Goal: Use online tool/utility

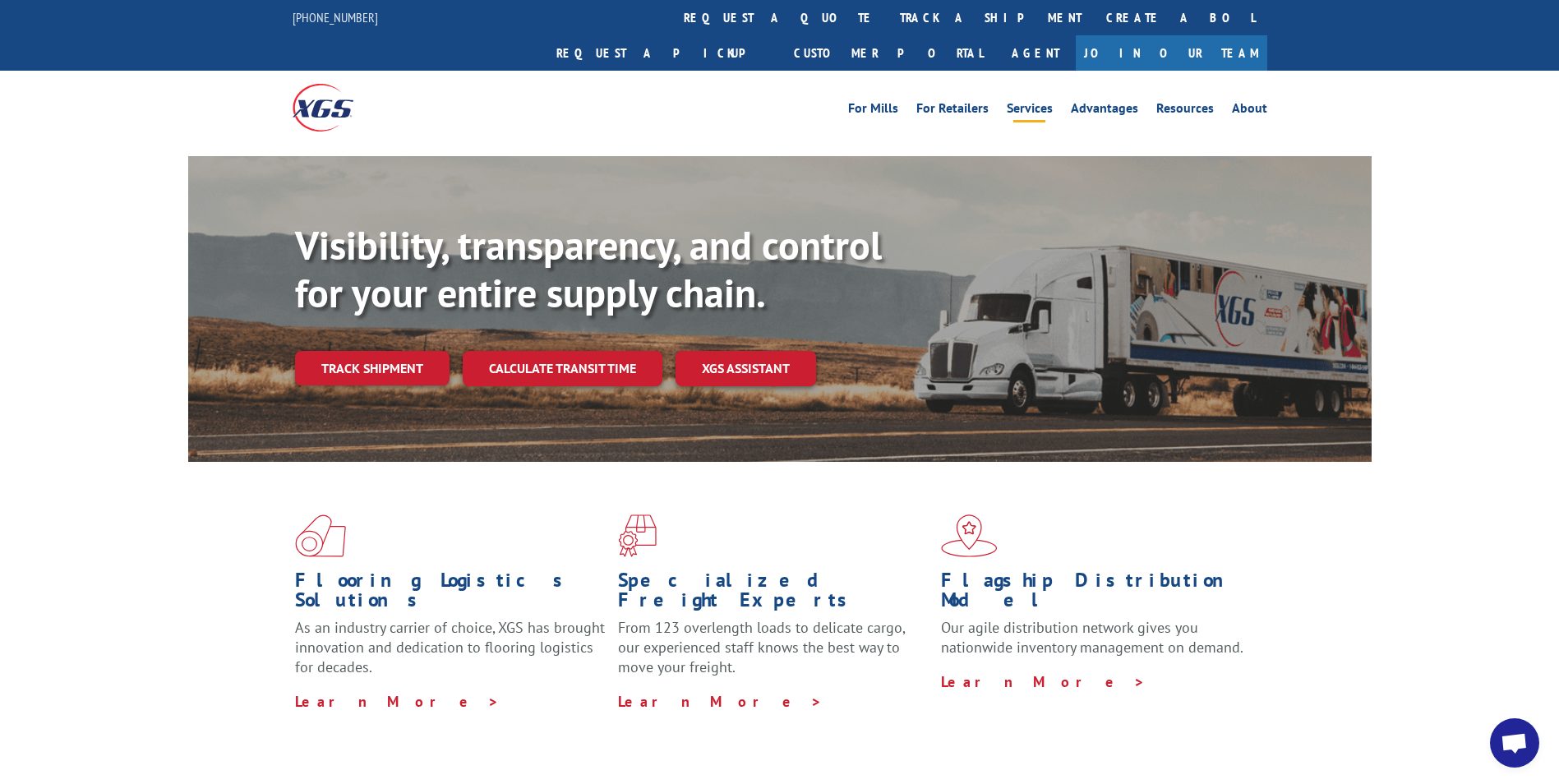
click at [1040, 102] on link "Services" at bounding box center [1029, 110] width 46 height 18
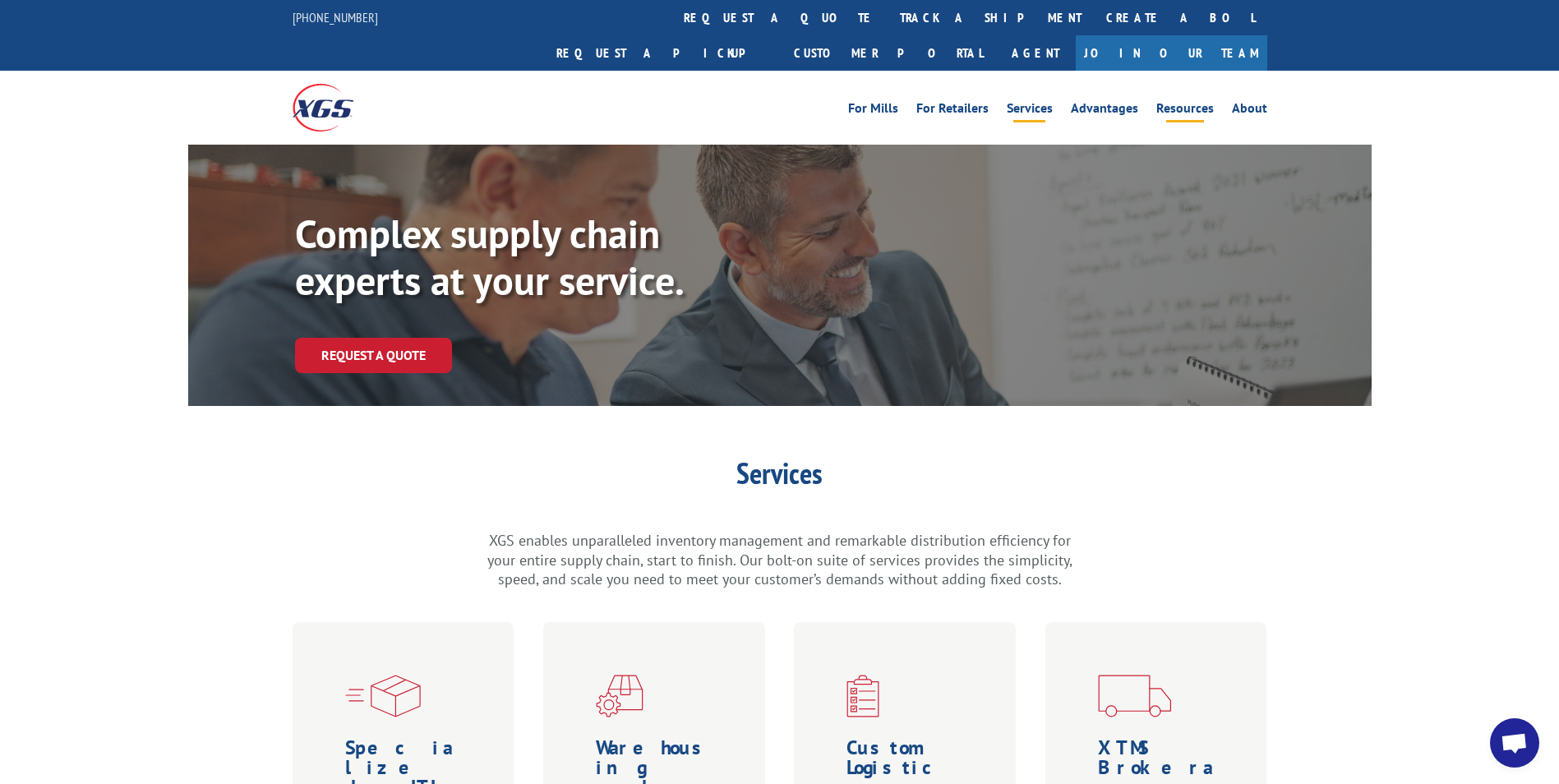
click at [1187, 102] on link "Resources" at bounding box center [1185, 110] width 58 height 18
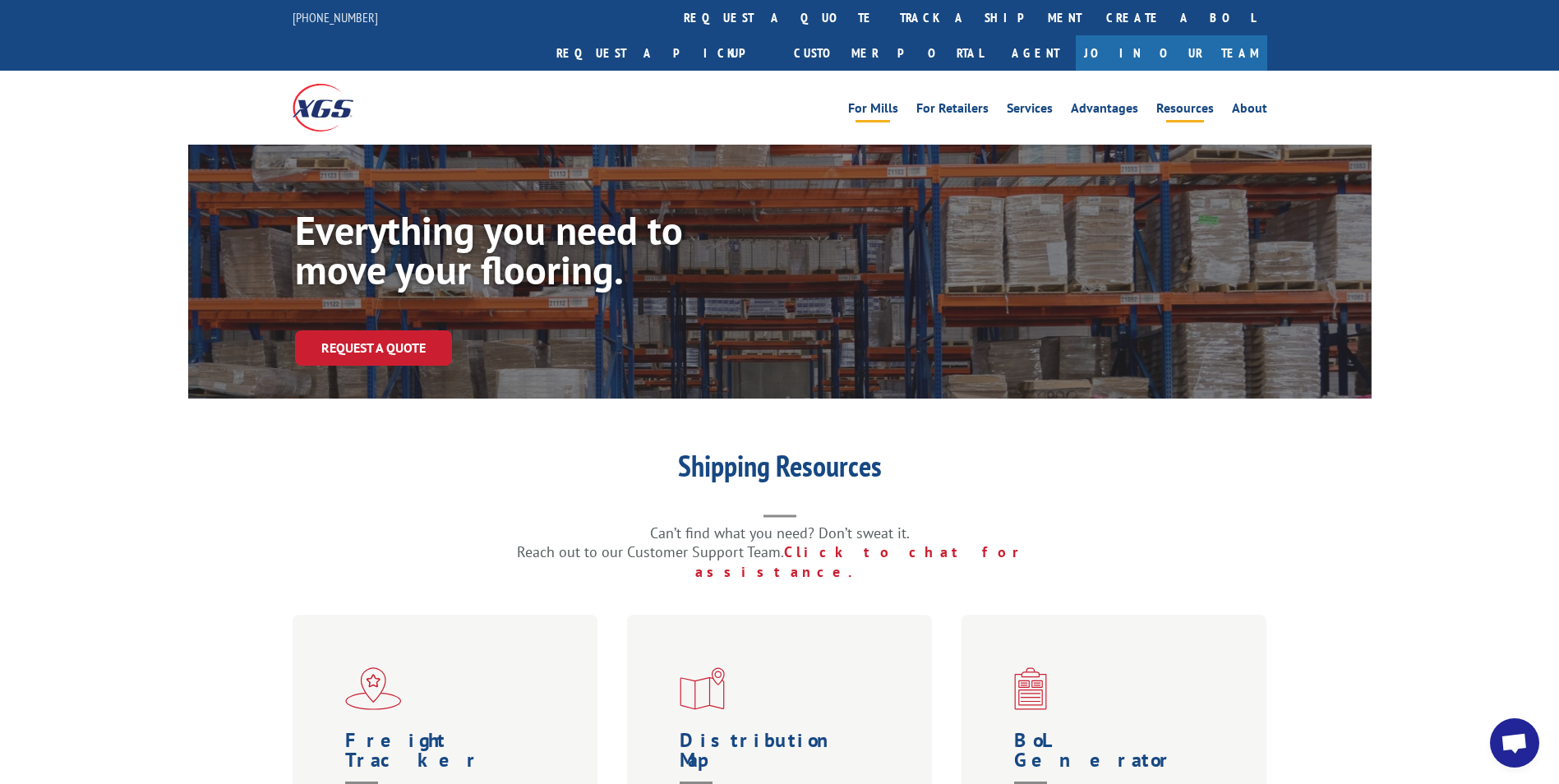
click at [896, 102] on link "For Mills" at bounding box center [873, 110] width 50 height 18
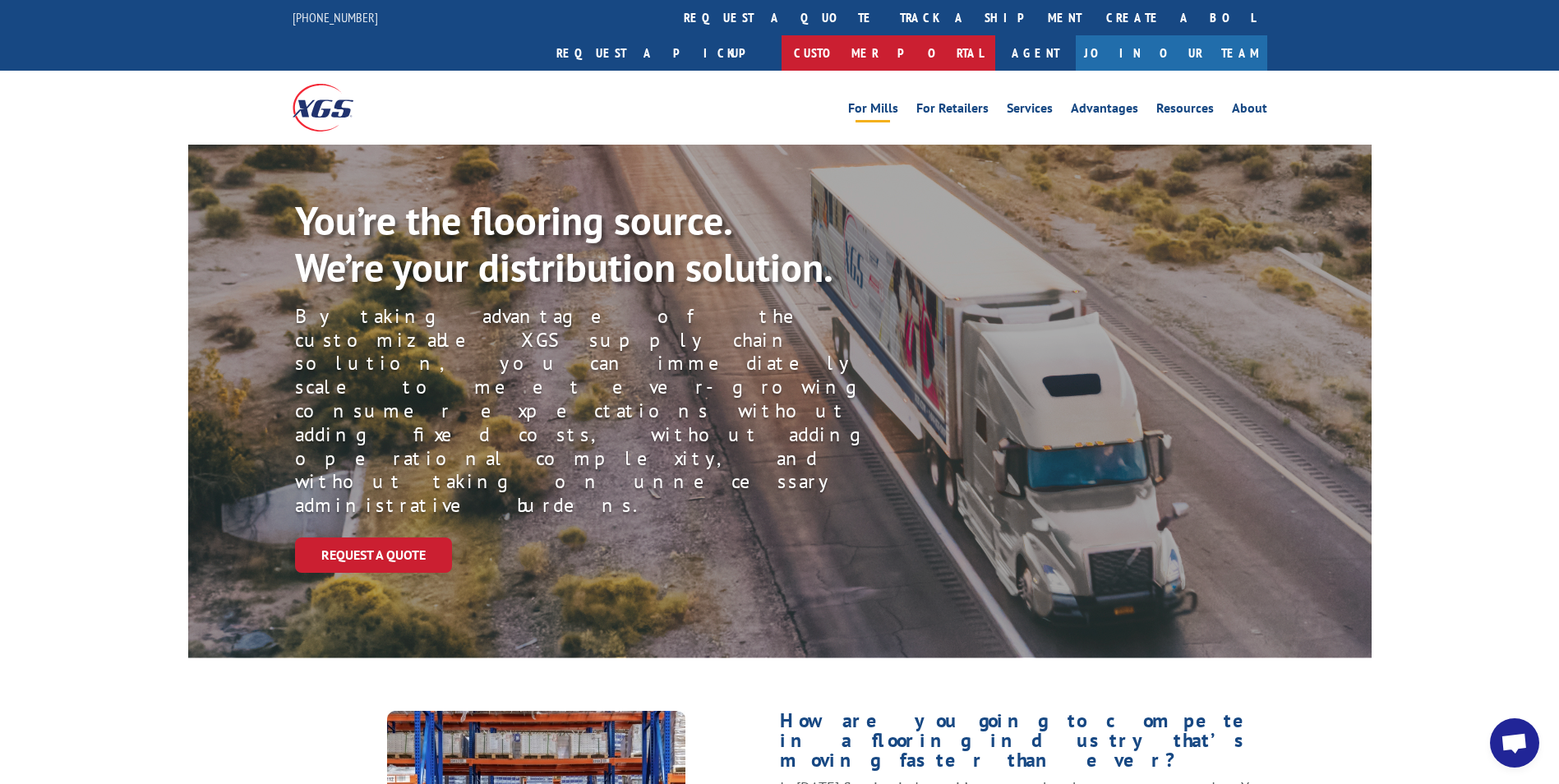
click at [995, 35] on link "Customer Portal" at bounding box center [889, 53] width 214 height 35
click at [1188, 102] on link "Resources" at bounding box center [1185, 110] width 58 height 18
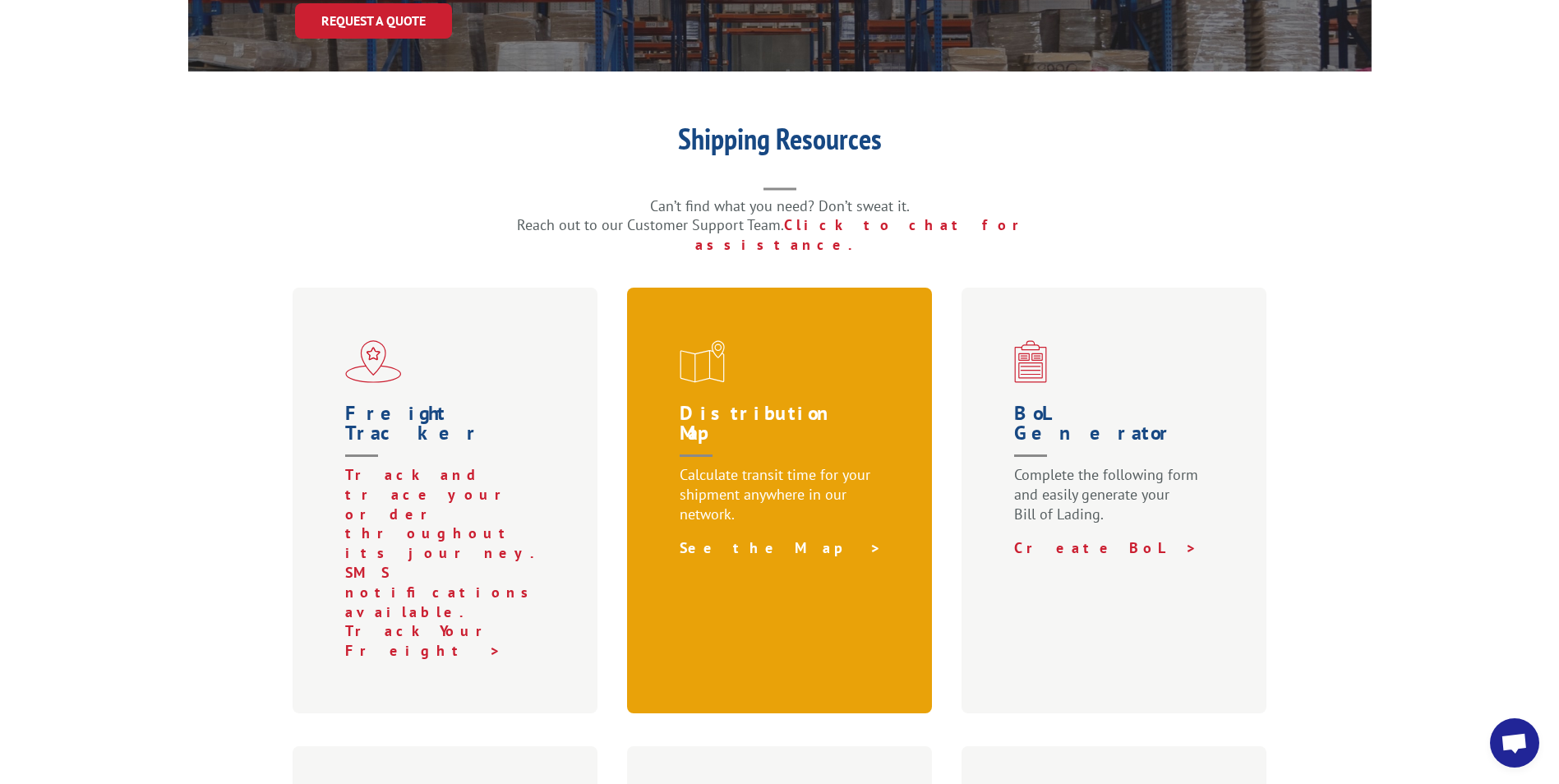
click at [739, 538] on link "See the Map >" at bounding box center [781, 548] width 203 height 19
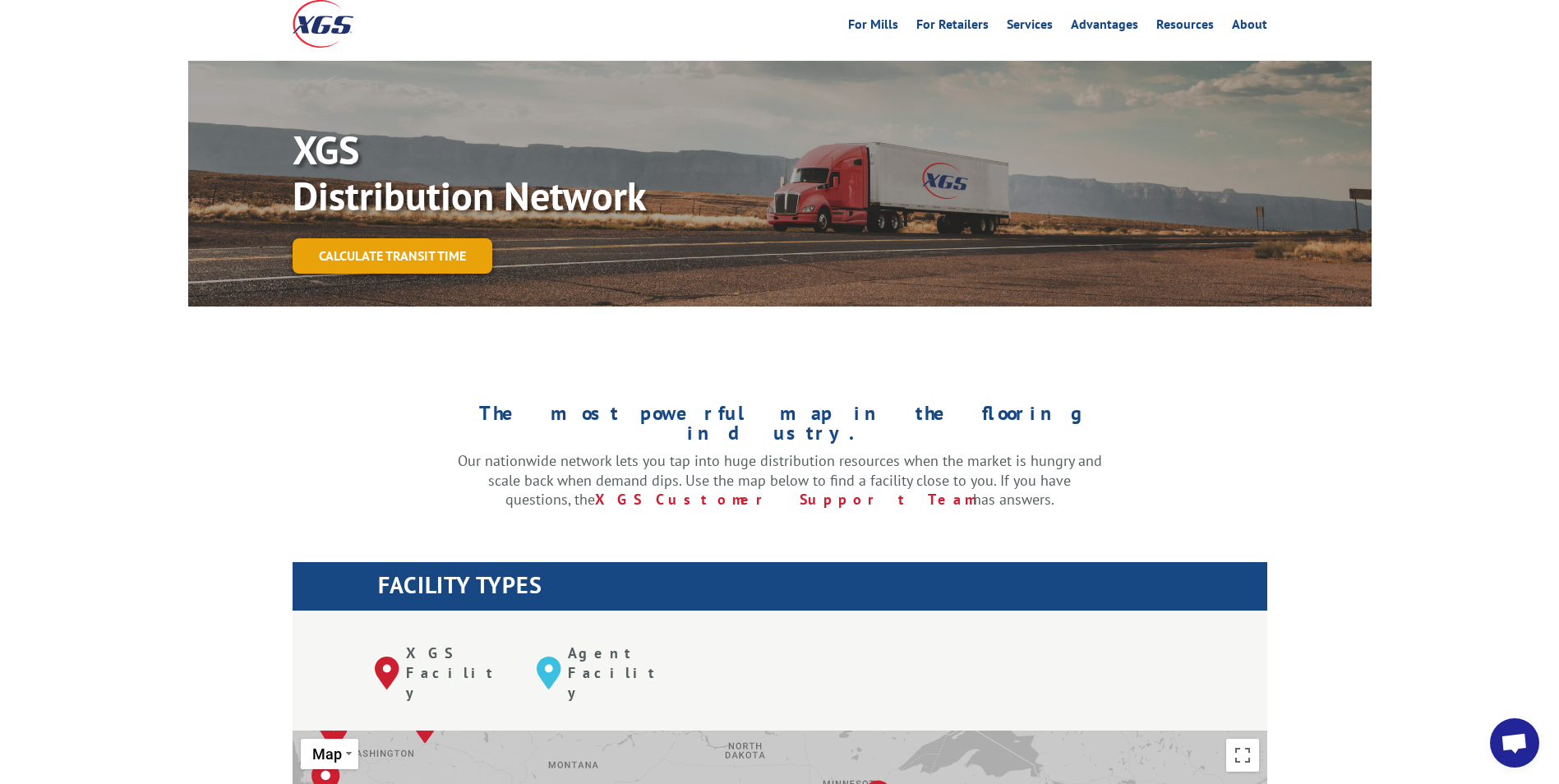
scroll to position [83, 0]
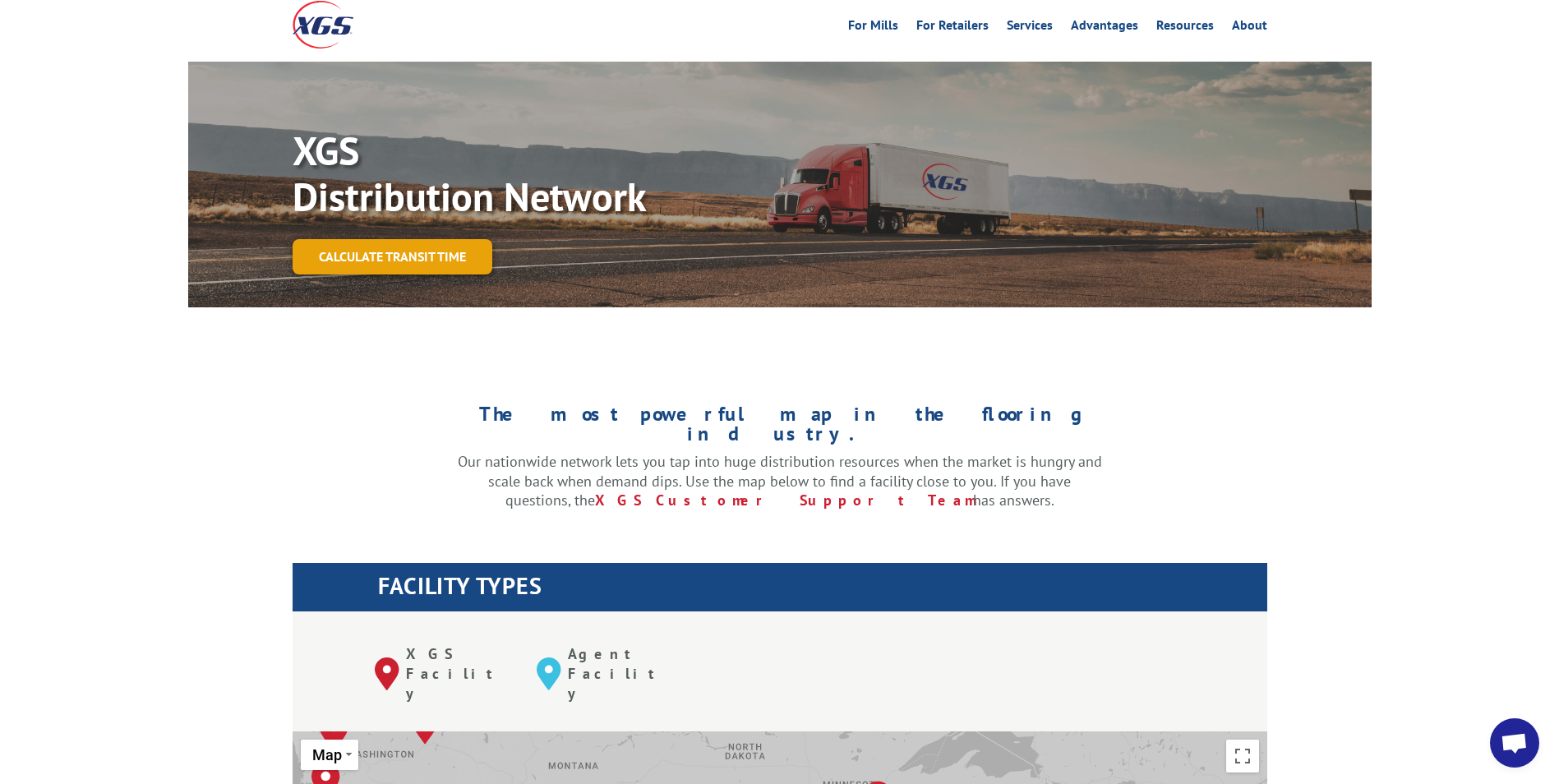
click at [371, 240] on link "Calculate transit time" at bounding box center [393, 257] width 200 height 35
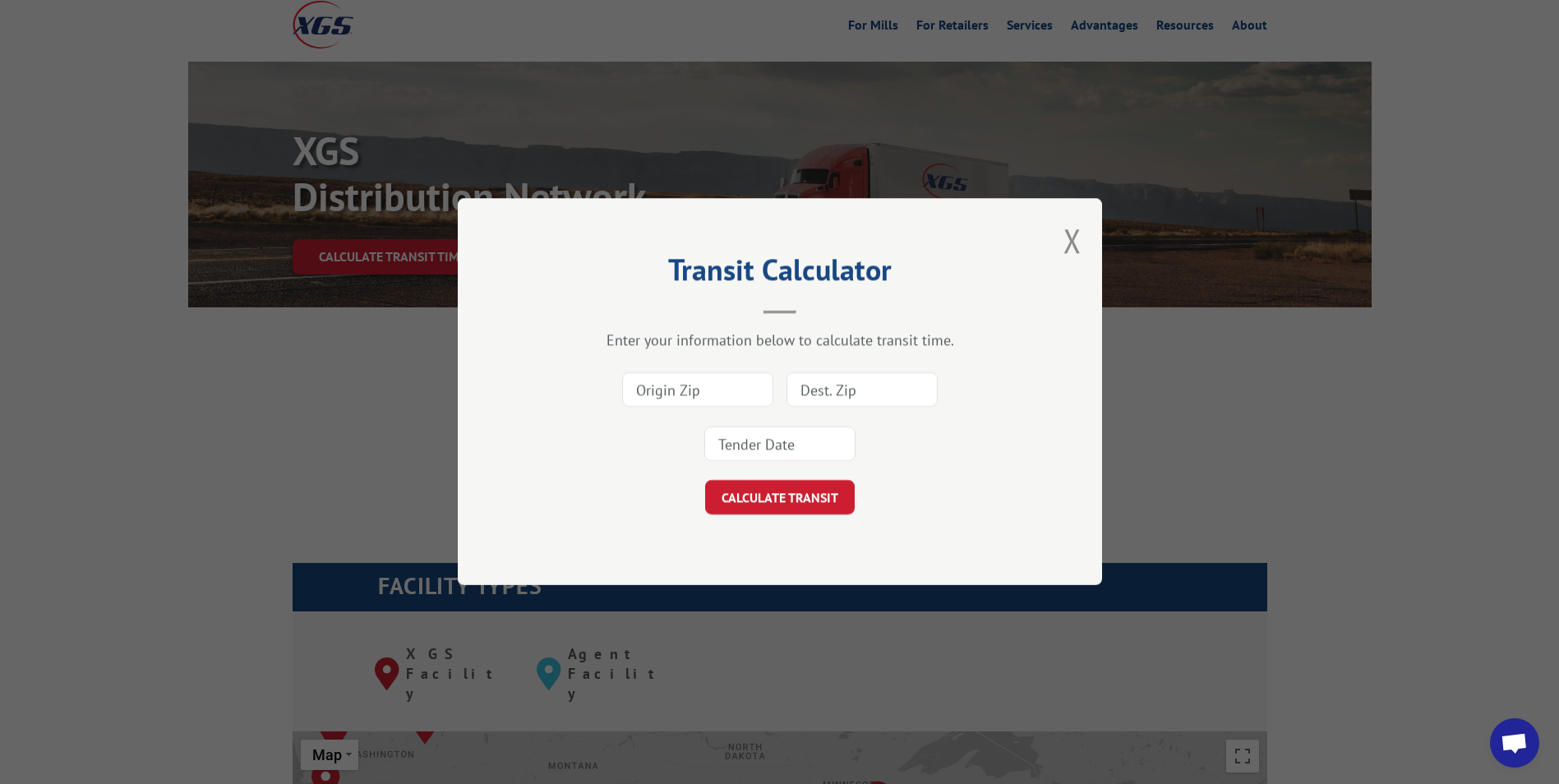
click at [702, 380] on input at bounding box center [697, 390] width 151 height 34
type input "30721"
type input "98603"
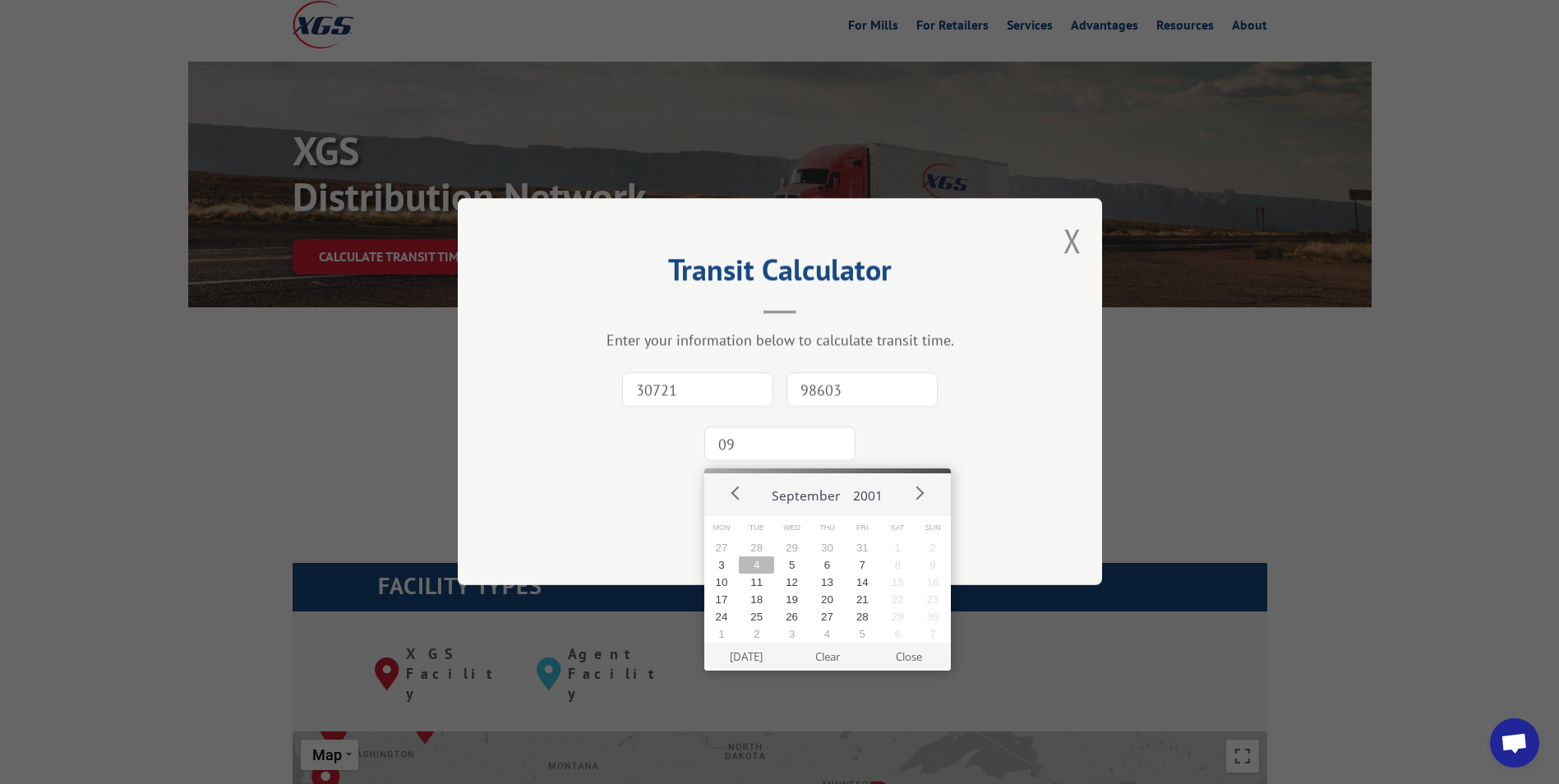
click at [750, 563] on button "4" at bounding box center [756, 565] width 35 height 17
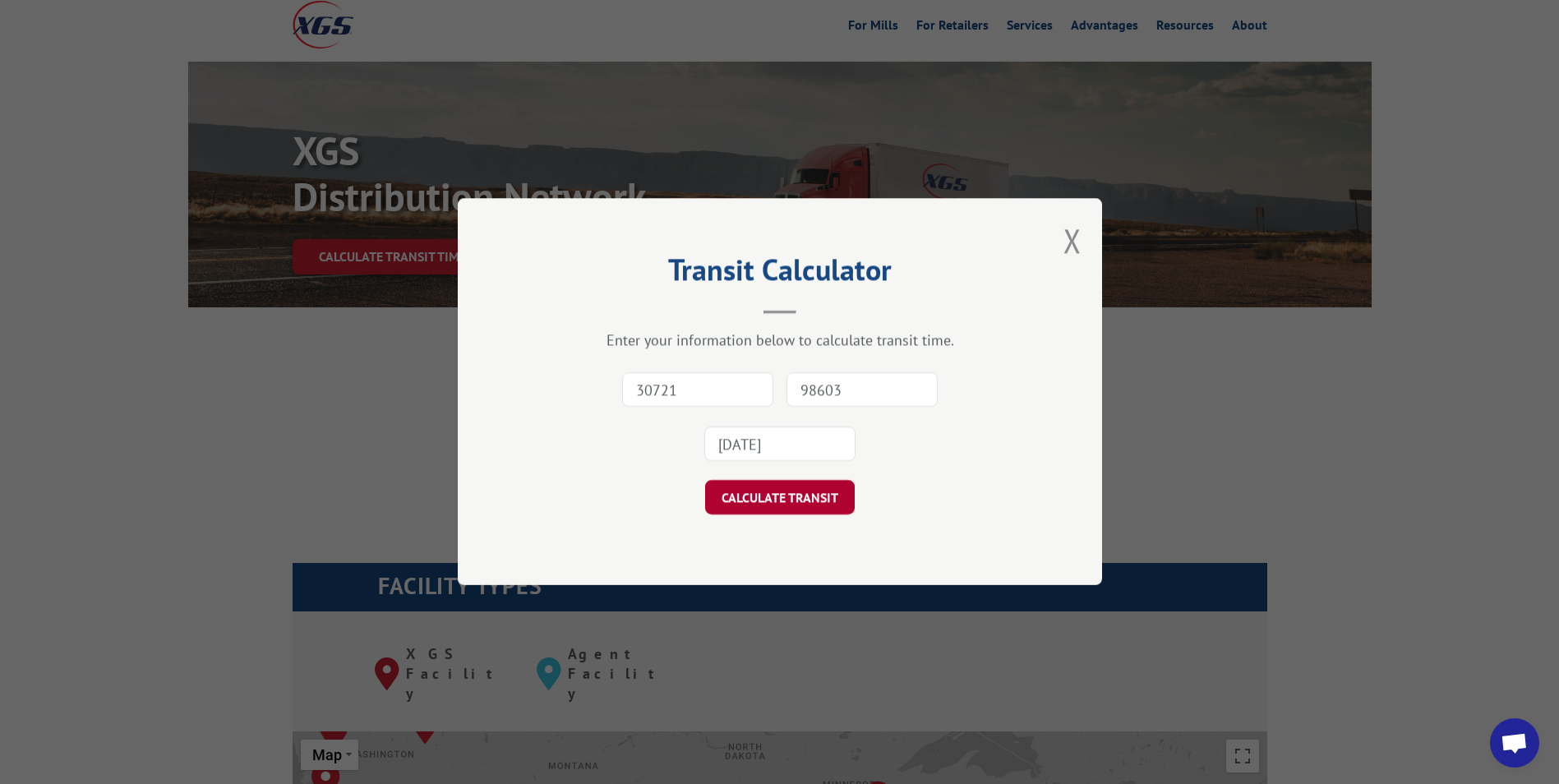
click at [772, 500] on button "CALCULATE TRANSIT" at bounding box center [780, 498] width 150 height 34
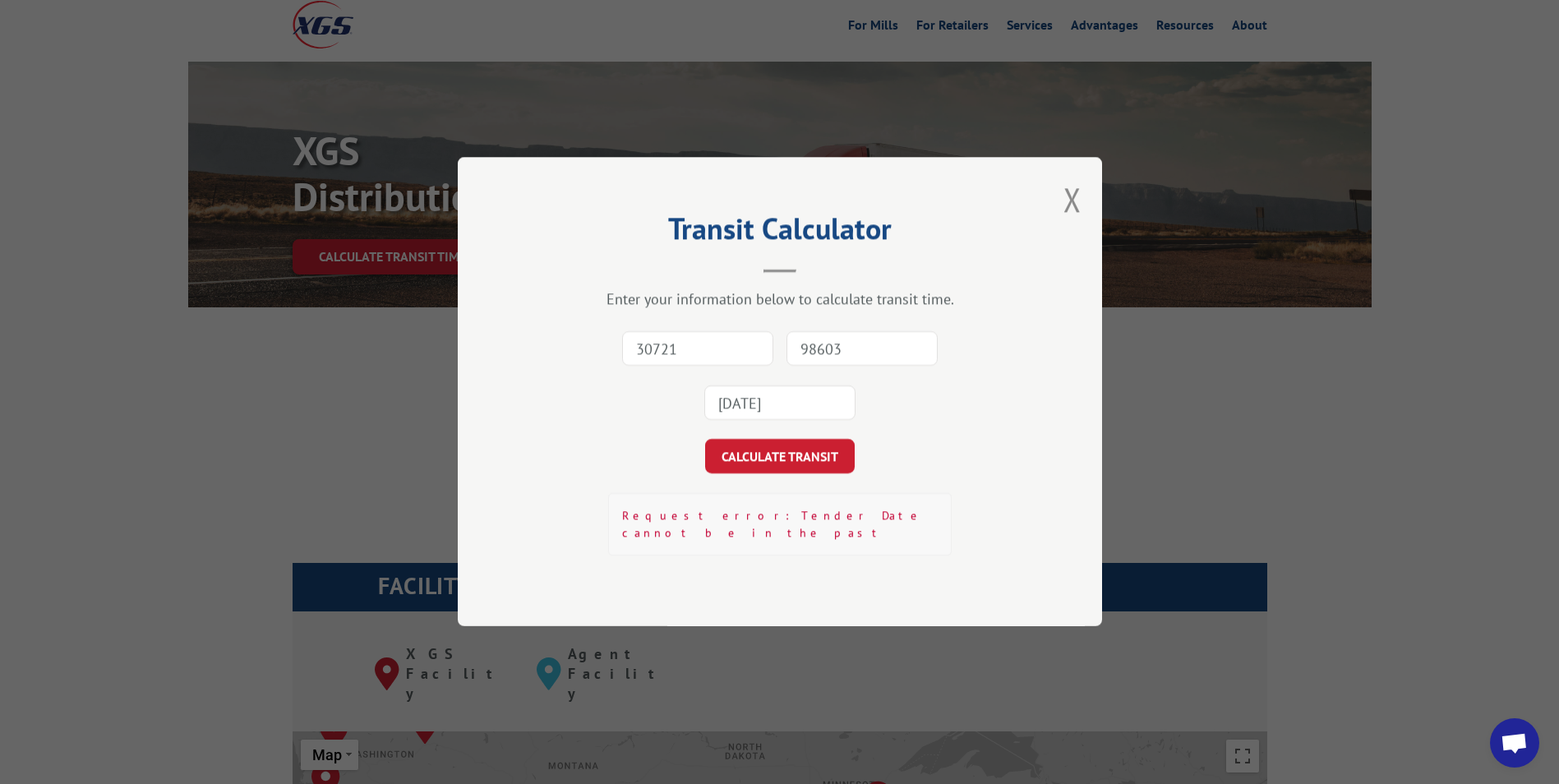
click at [765, 483] on div "Enter your information below to calculate transit time. 30721 98603 [DATE] CALC…" at bounding box center [780, 423] width 480 height 266
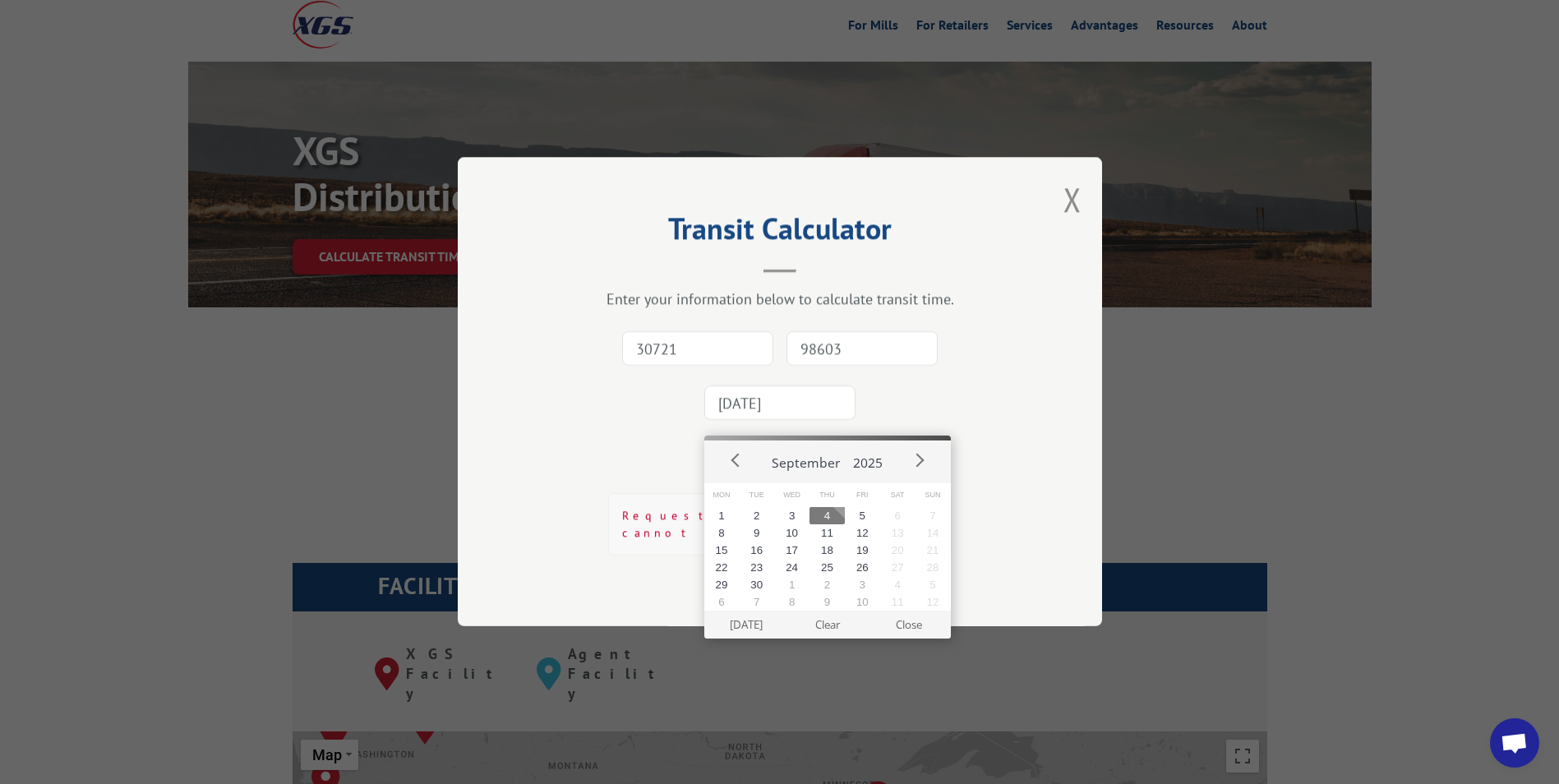
click at [814, 414] on input "[DATE]" at bounding box center [779, 403] width 151 height 34
click at [860, 520] on button "5" at bounding box center [862, 515] width 35 height 17
type input "[DATE]"
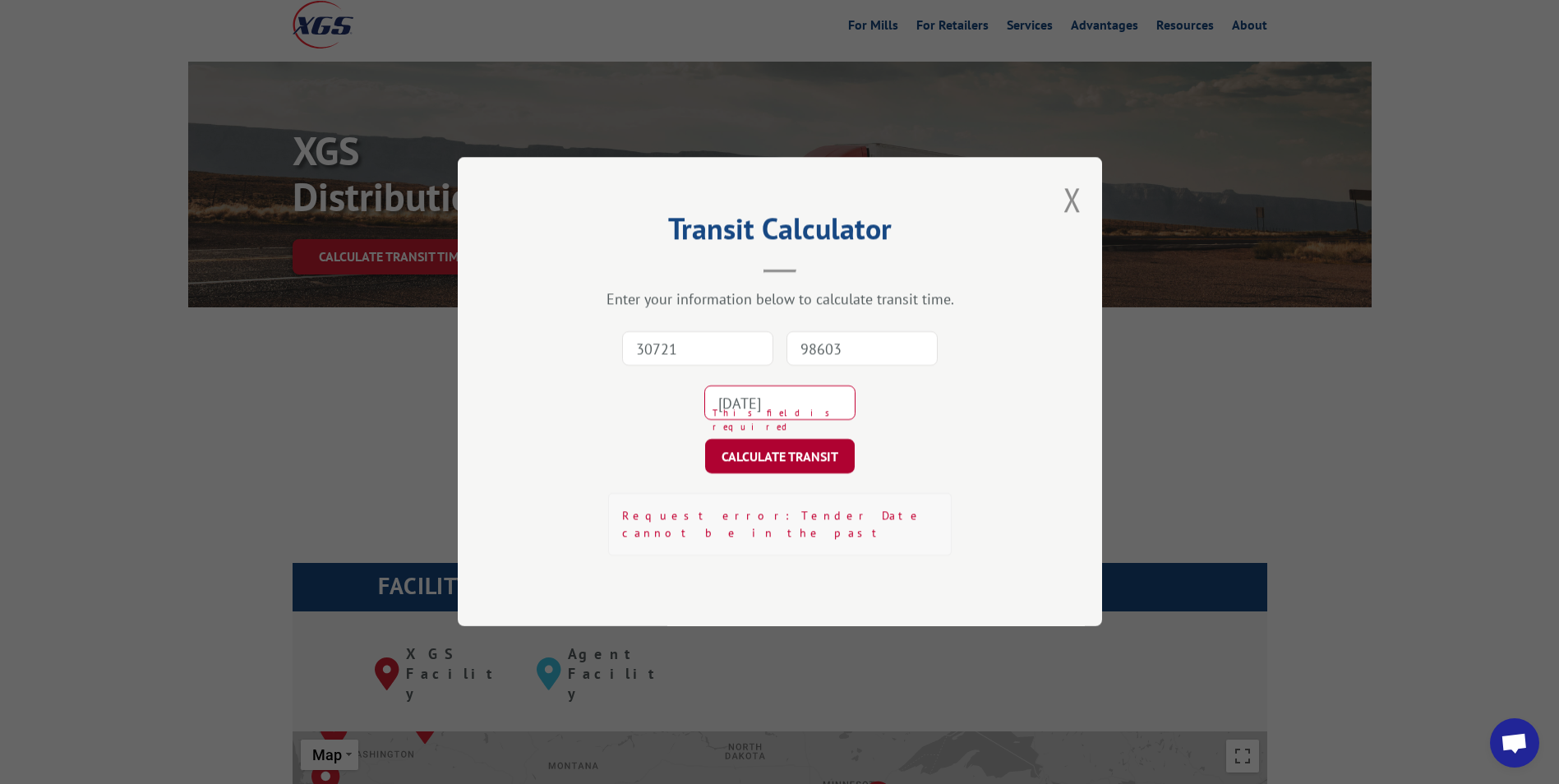
click at [768, 464] on button "CALCULATE TRANSIT" at bounding box center [780, 457] width 150 height 34
click at [703, 358] on input "30721" at bounding box center [697, 349] width 151 height 34
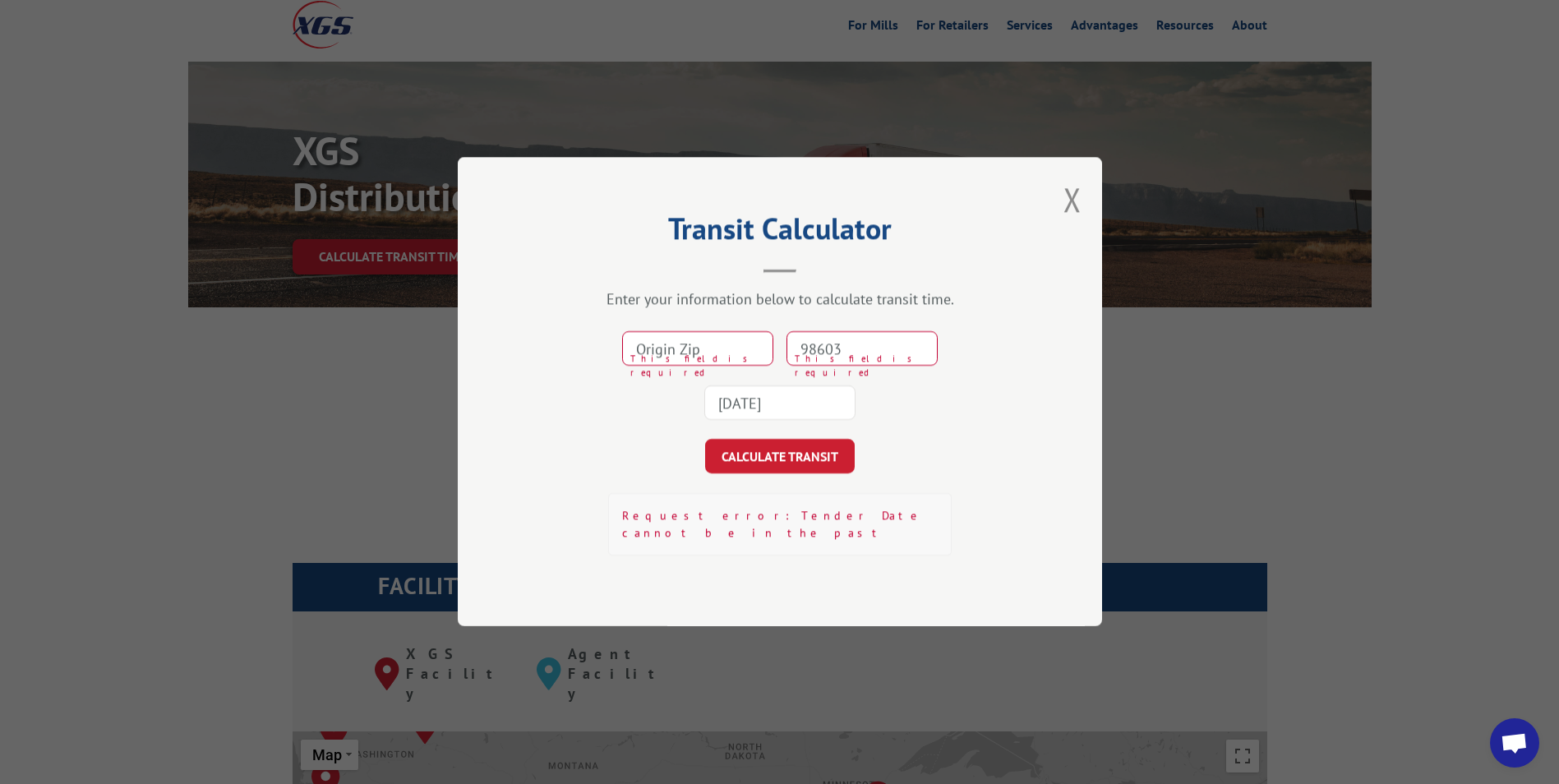
type input "30721"
type input "98603"
click at [764, 460] on button "CALCULATE TRANSIT" at bounding box center [780, 457] width 150 height 34
